Goal: Information Seeking & Learning: Learn about a topic

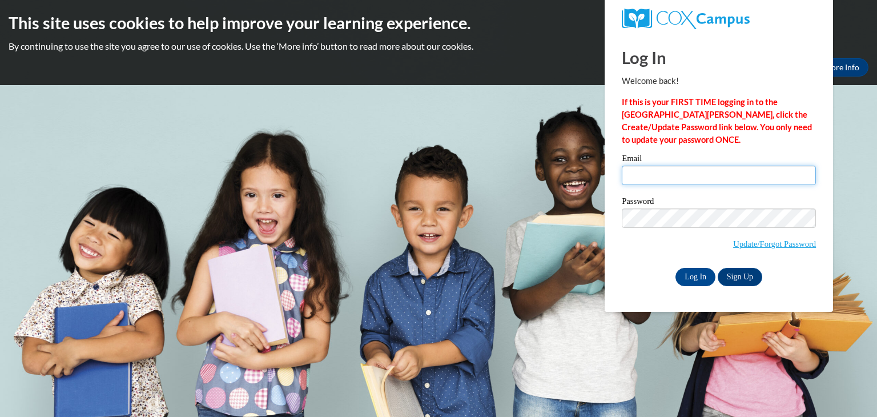
type input "aisha.davis@berrien.k12.ga.us"
click at [662, 179] on input "aisha.davis@berrien.k12.ga.us" at bounding box center [719, 175] width 194 height 19
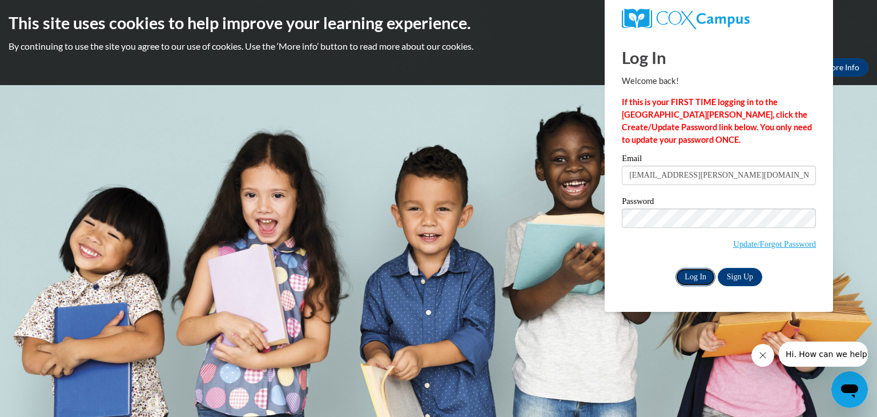
click at [699, 279] on input "Log In" at bounding box center [695, 277] width 40 height 18
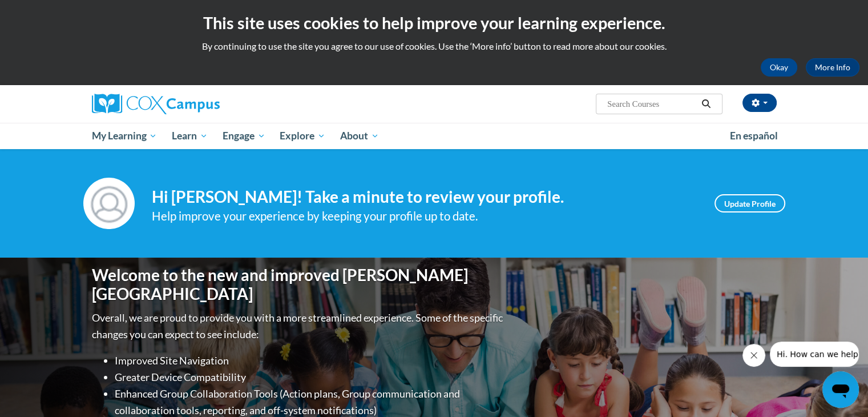
click at [630, 101] on input "Search..." at bounding box center [651, 104] width 91 height 14
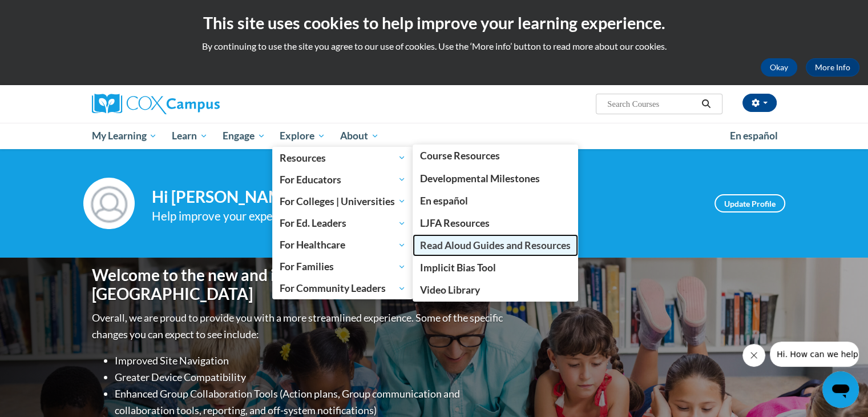
click at [450, 241] on span "Read Aloud Guides and Resources" at bounding box center [495, 245] width 151 height 12
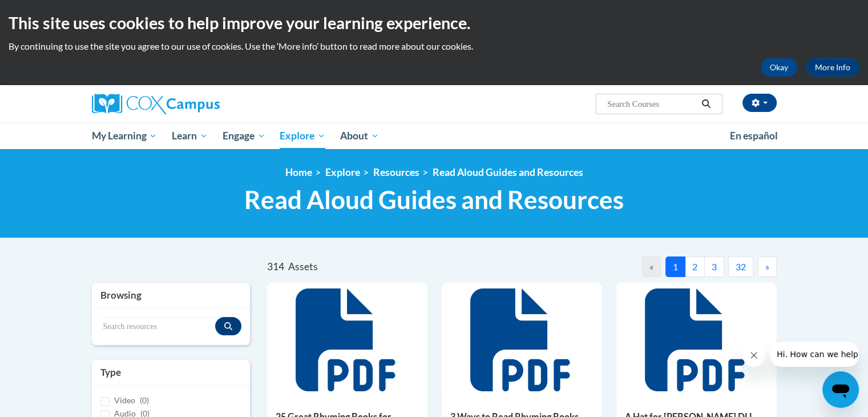
click at [614, 98] on input "Search..." at bounding box center [651, 104] width 91 height 14
type input "pet show"
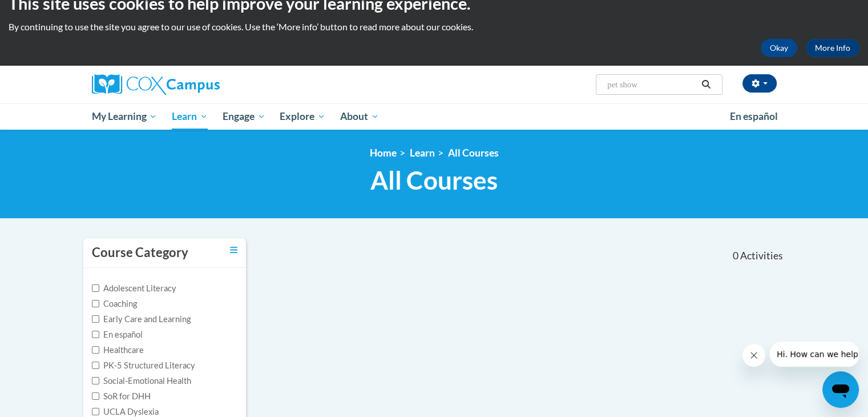
scroll to position [18, 0]
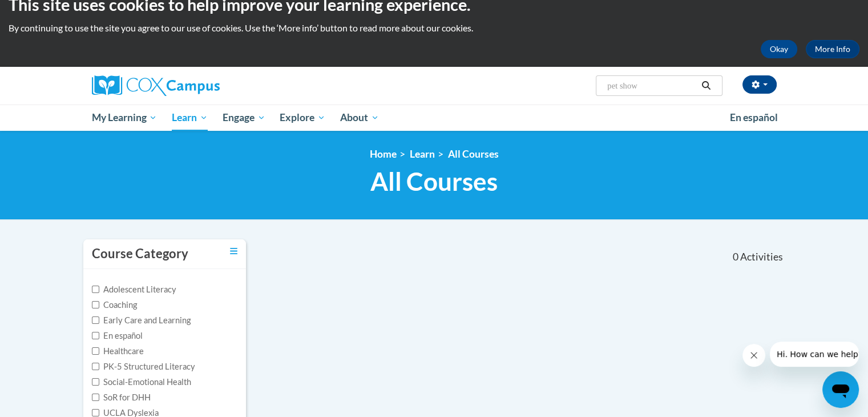
click at [644, 78] on span "Search Search... pet show" at bounding box center [659, 85] width 126 height 21
click at [641, 90] on input "pet show" at bounding box center [651, 86] width 91 height 14
type input "p"
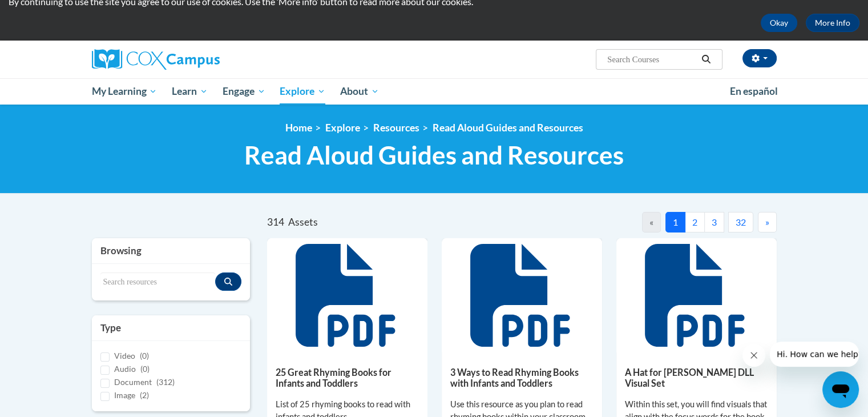
scroll to position [43, 0]
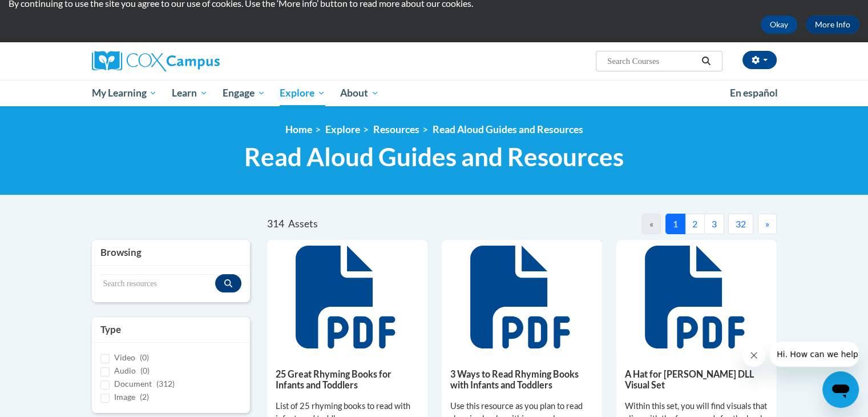
click at [619, 65] on input "Search..." at bounding box center [651, 61] width 91 height 14
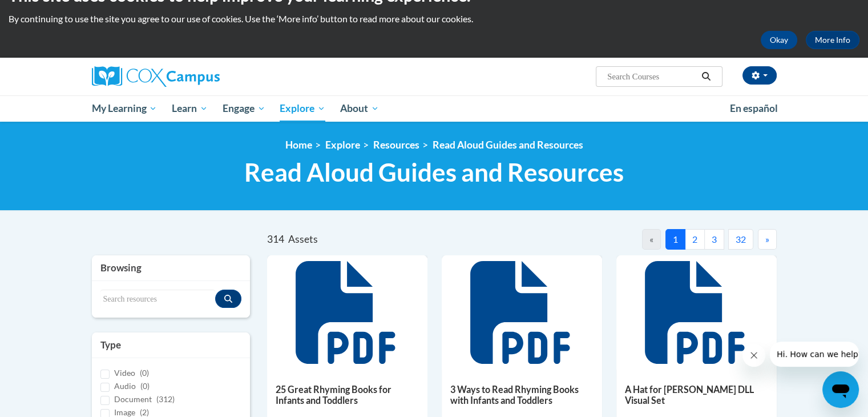
scroll to position [0, 0]
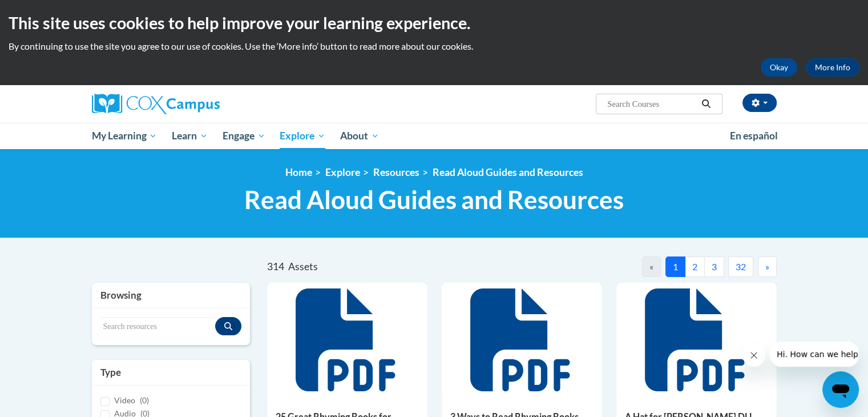
click at [695, 263] on button "2" at bounding box center [695, 266] width 20 height 21
click at [648, 103] on input "Search..." at bounding box center [651, 104] width 91 height 14
type input "the"
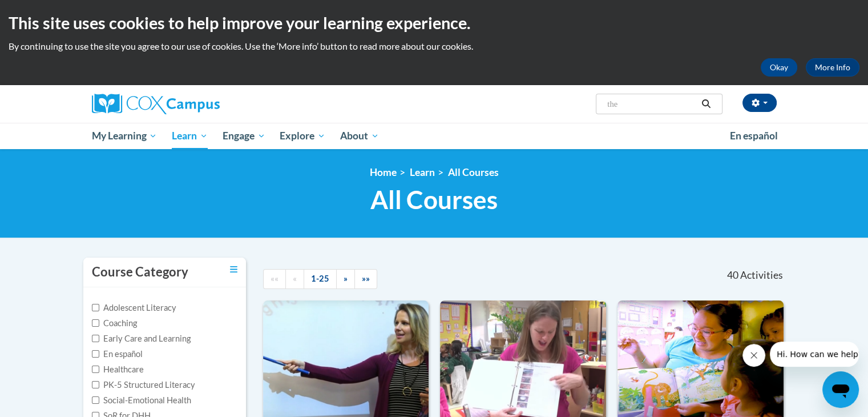
click at [633, 103] on input "the" at bounding box center [651, 104] width 91 height 14
type input "t"
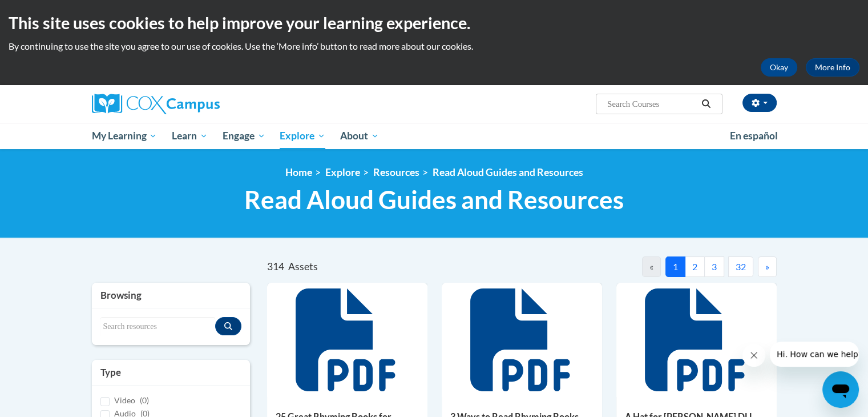
click at [735, 260] on button "32" at bounding box center [740, 266] width 25 height 21
click at [694, 267] on button "30" at bounding box center [691, 266] width 25 height 21
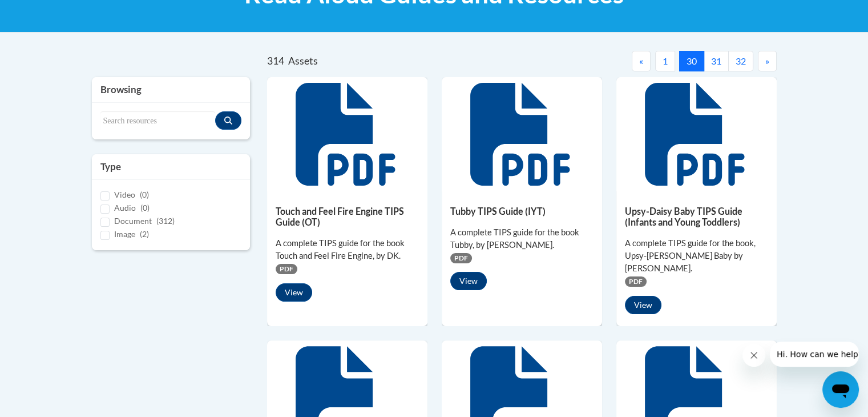
scroll to position [137, 0]
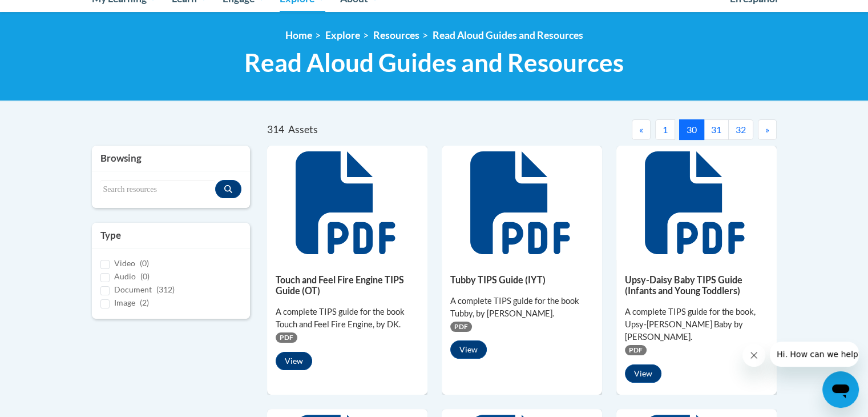
click at [642, 132] on span "«" at bounding box center [641, 129] width 4 height 11
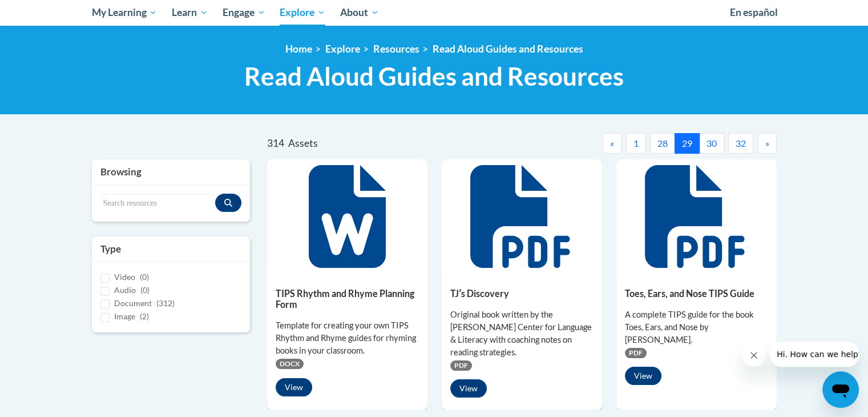
scroll to position [109, 0]
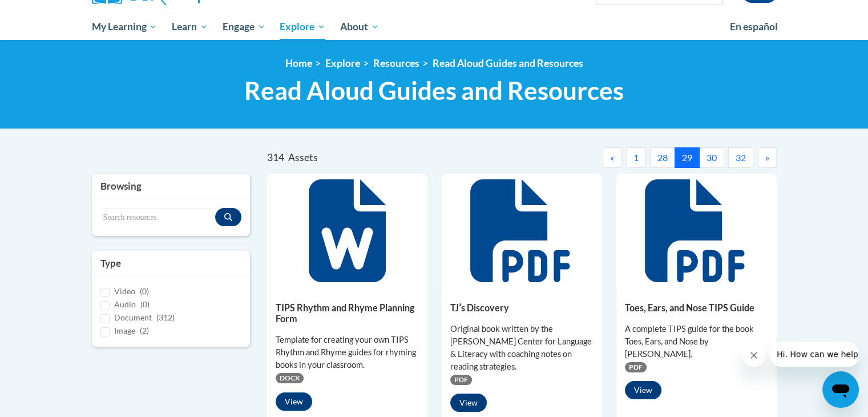
click at [664, 160] on button "28" at bounding box center [662, 157] width 25 height 21
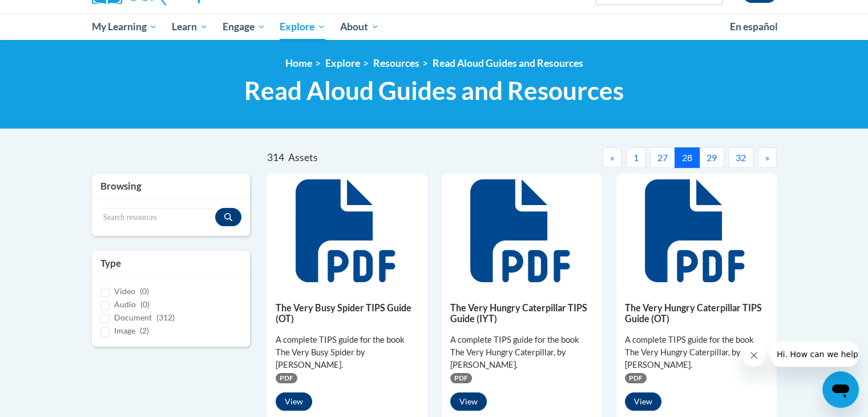
click at [662, 158] on button "27" at bounding box center [662, 157] width 25 height 21
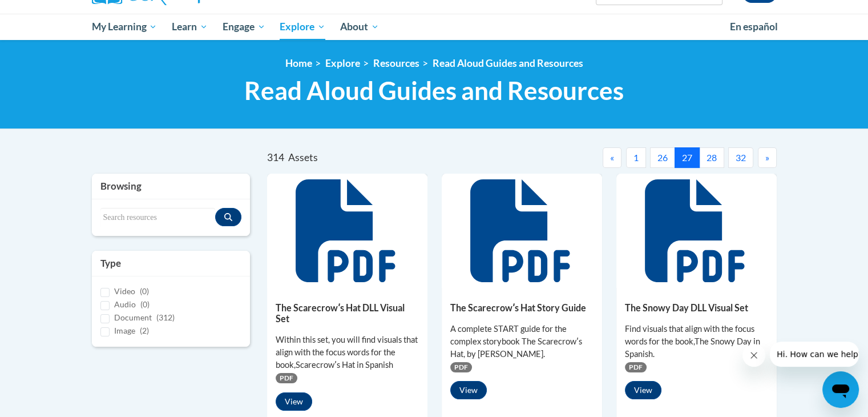
click at [662, 158] on button "26" at bounding box center [662, 157] width 25 height 21
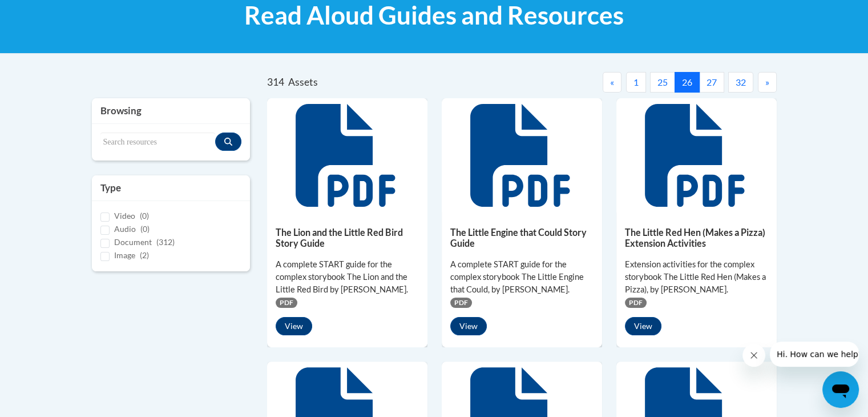
scroll to position [181, 0]
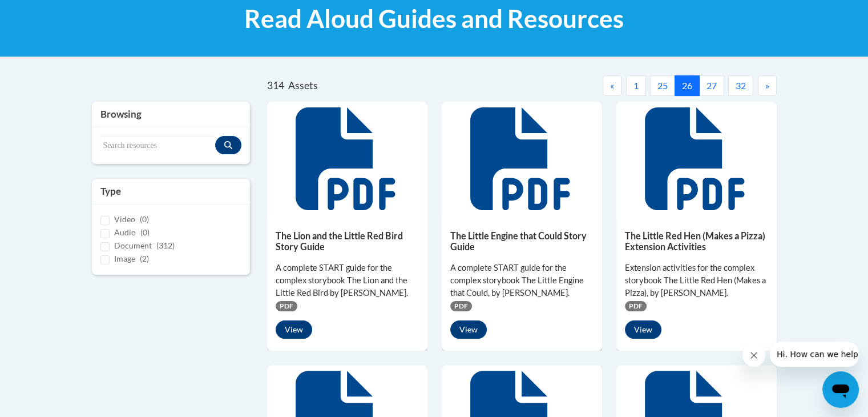
click at [665, 85] on button "25" at bounding box center [662, 85] width 25 height 21
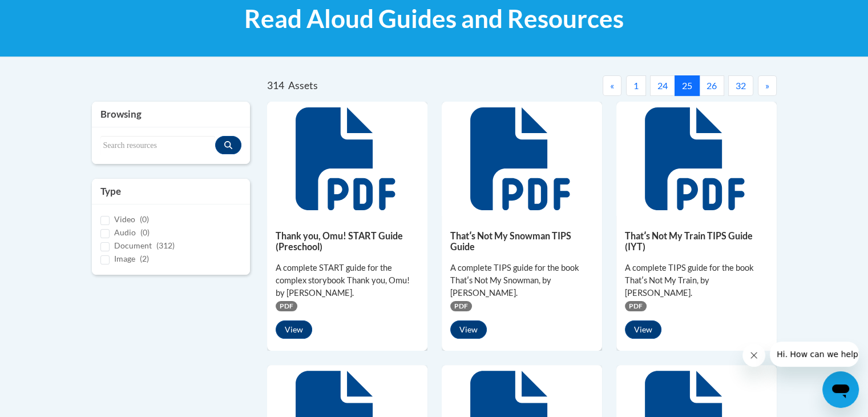
click at [661, 84] on button "24" at bounding box center [662, 85] width 25 height 21
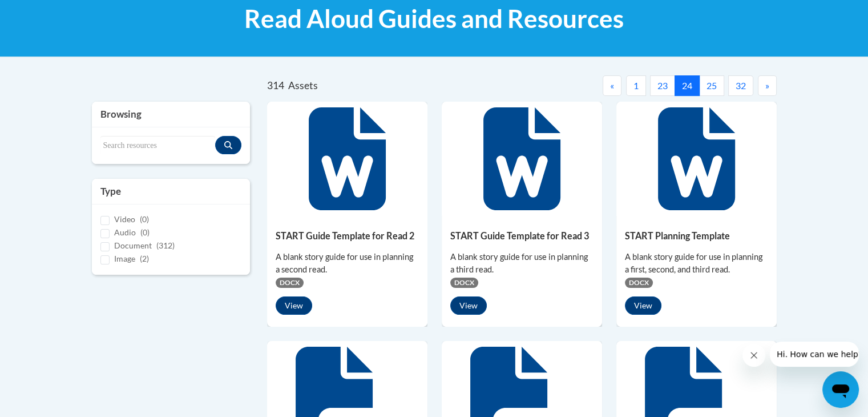
click at [656, 85] on button "23" at bounding box center [662, 85] width 25 height 21
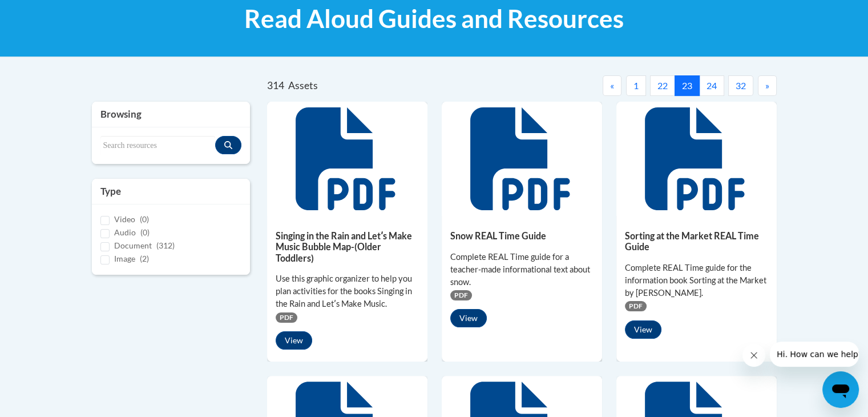
click at [612, 86] on span "«" at bounding box center [612, 85] width 4 height 11
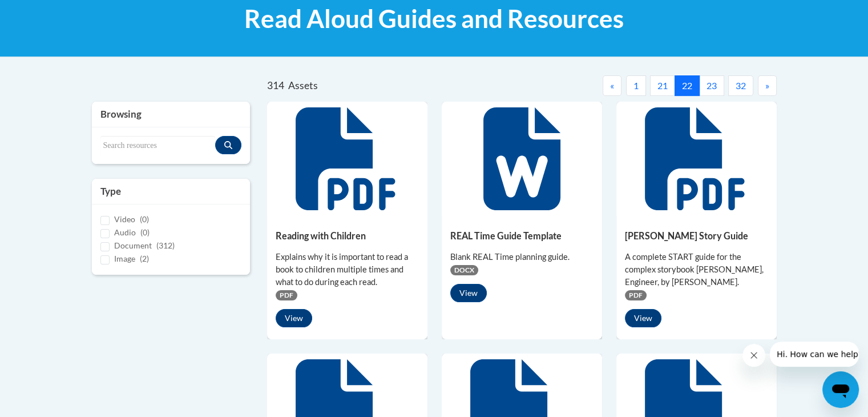
click at [612, 86] on span "«" at bounding box center [612, 85] width 4 height 11
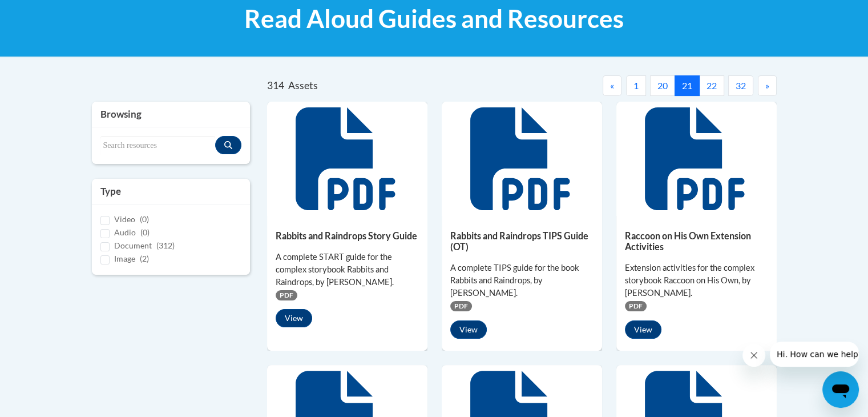
click at [612, 86] on span "«" at bounding box center [612, 85] width 4 height 11
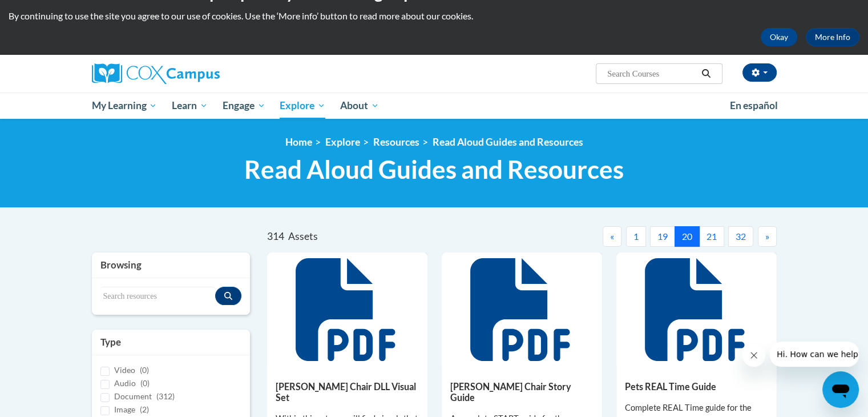
scroll to position [0, 0]
